Goal: Navigation & Orientation: Find specific page/section

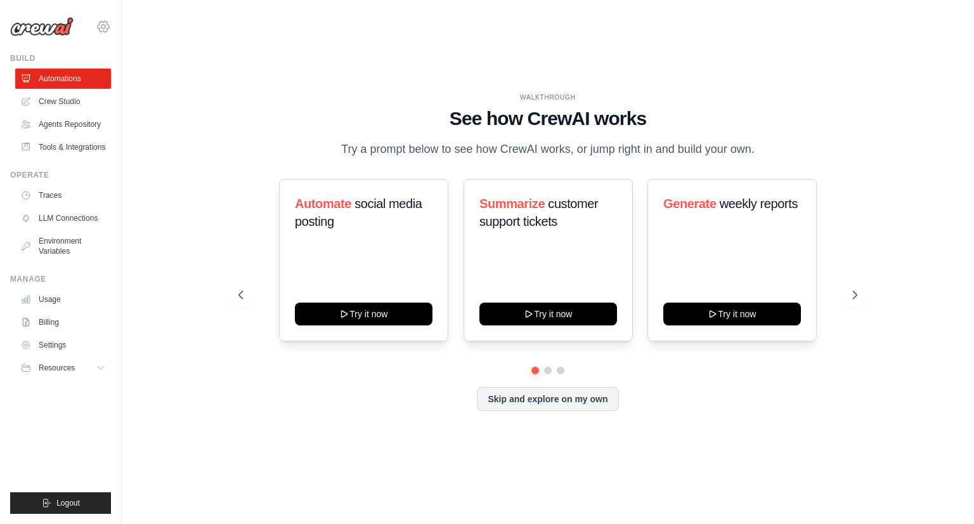
click at [105, 29] on icon at bounding box center [103, 26] width 15 height 15
click at [104, 29] on icon at bounding box center [103, 27] width 4 height 4
click at [137, 77] on span "AB InBev - GHQ" at bounding box center [158, 78] width 100 height 13
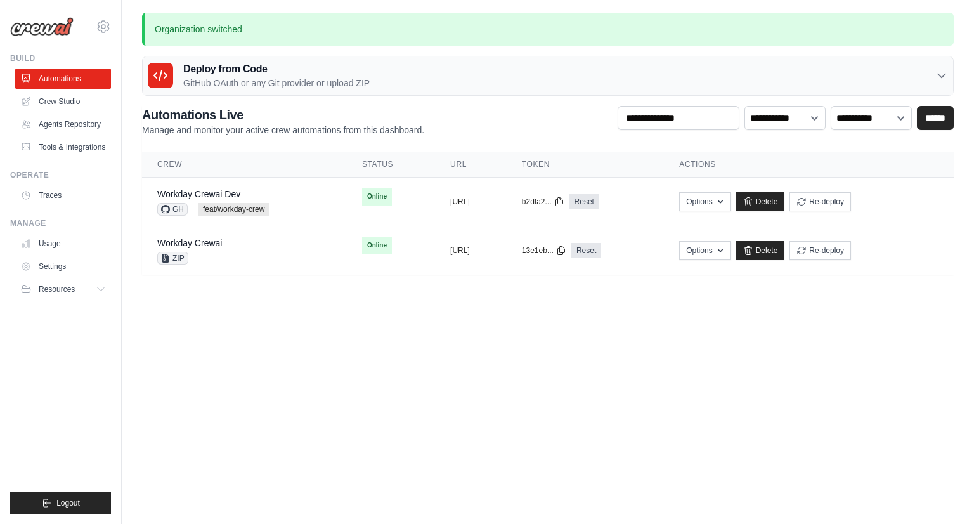
click at [939, 77] on icon at bounding box center [941, 75] width 13 height 13
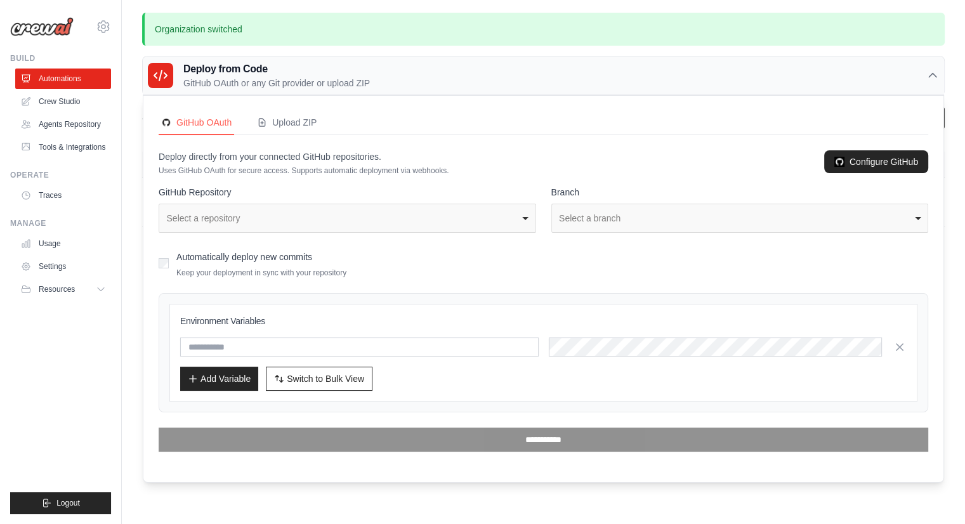
click at [939, 77] on div "Deploy from Code GitHub OAuth or any Git provider or upload ZIP" at bounding box center [543, 75] width 801 height 39
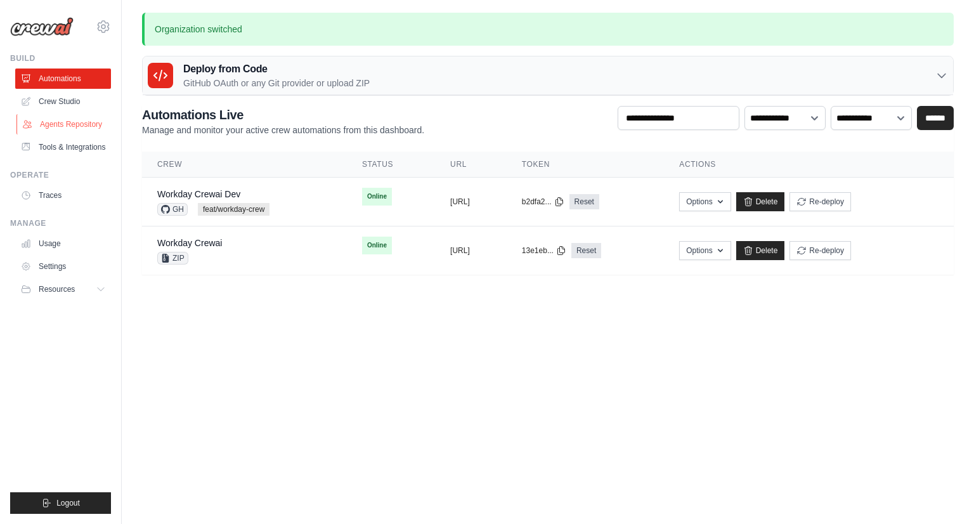
click at [77, 127] on link "Agents Repository" at bounding box center [64, 124] width 96 height 20
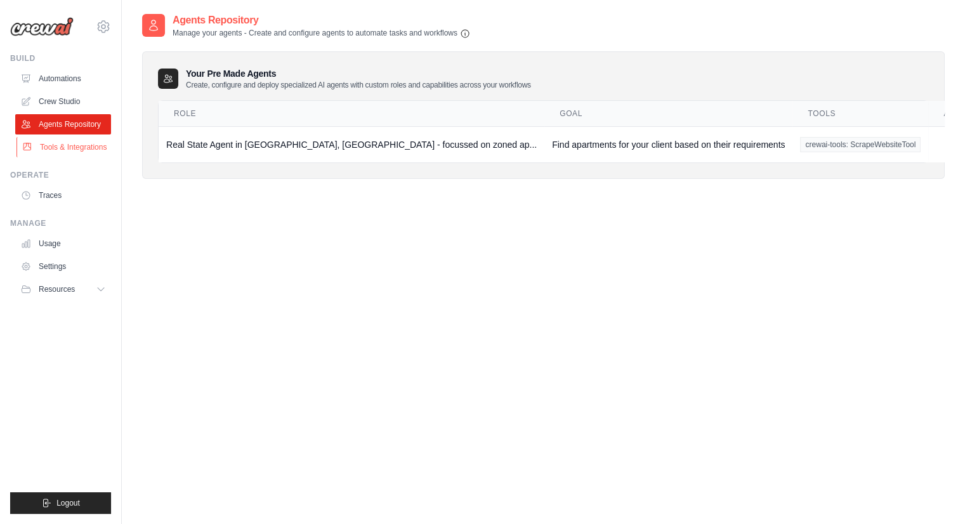
click at [58, 151] on link "Tools & Integrations" at bounding box center [64, 147] width 96 height 20
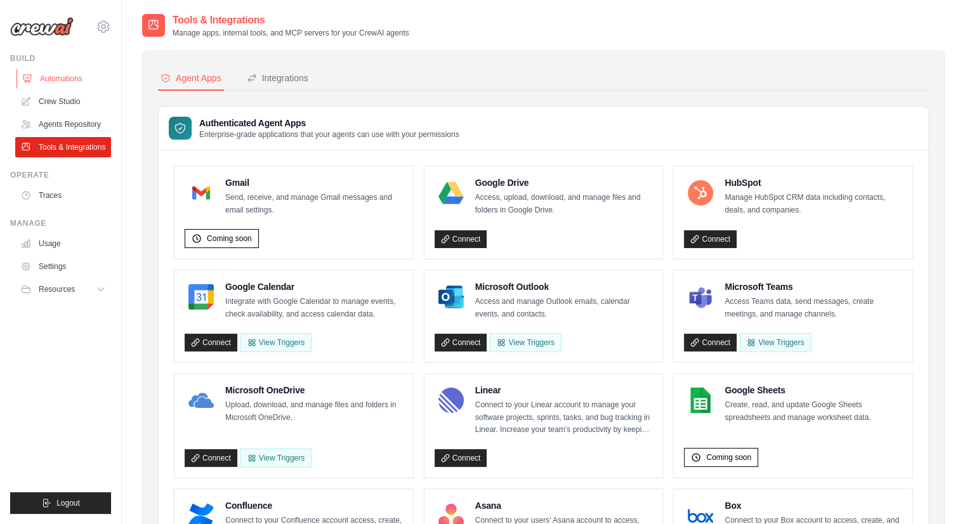
click at [56, 82] on link "Automations" at bounding box center [64, 78] width 96 height 20
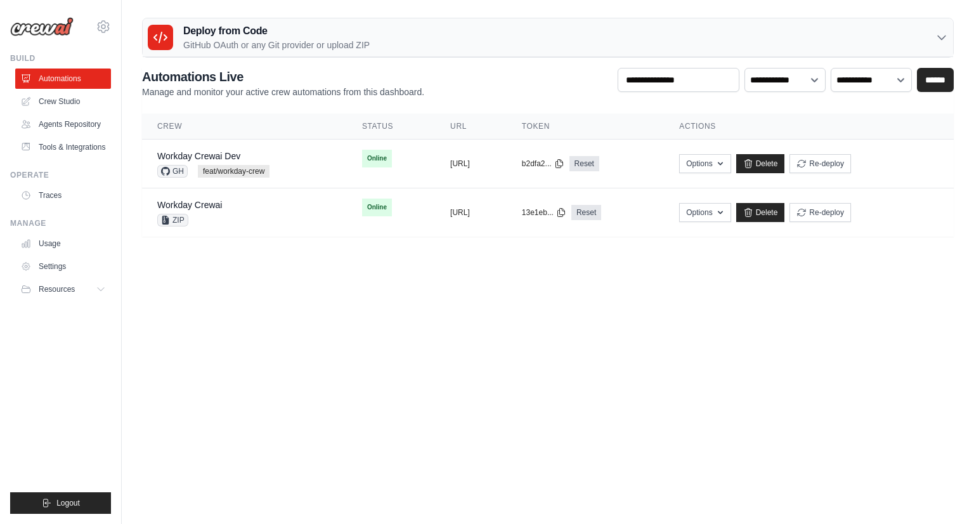
click at [415, 329] on body "arun.katoch@ab-inbev.com AB InBev - GHQ Your organization" at bounding box center [487, 262] width 974 height 524
click at [636, 416] on body "arun.katoch@ab-inbev.com AB InBev - GHQ Your organization" at bounding box center [487, 262] width 974 height 524
